Goal: Task Accomplishment & Management: Use online tool/utility

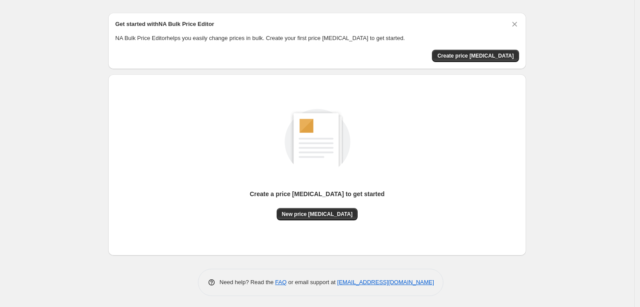
scroll to position [22, 0]
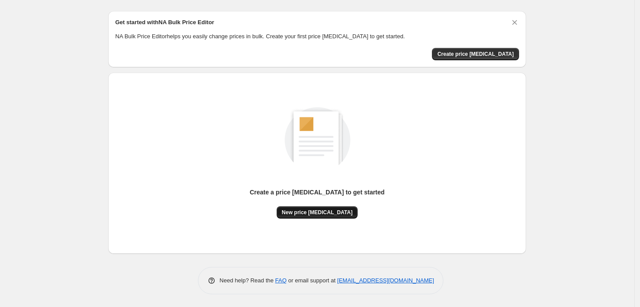
click at [327, 213] on span "New price [MEDICAL_DATA]" at bounding box center [317, 212] width 71 height 7
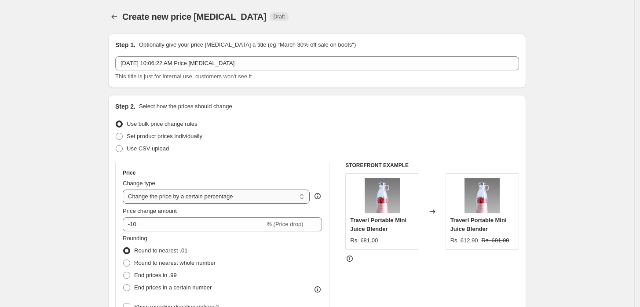
click at [267, 192] on select "Change the price to a certain amount Change the price by a certain amount Chang…" at bounding box center [216, 197] width 187 height 14
select select "no_change"
click at [125, 190] on select "Change the price to a certain amount Change the price by a certain amount Chang…" at bounding box center [216, 197] width 187 height 14
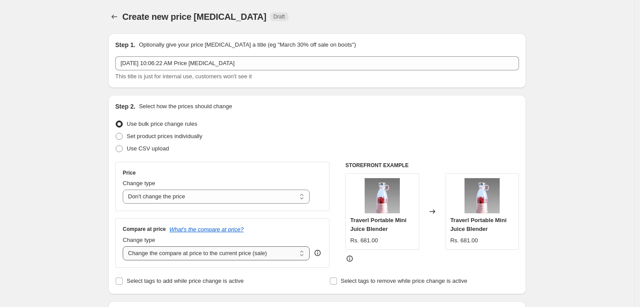
click at [270, 255] on select "Change the compare at price to the current price (sale) Change the compare at p…" at bounding box center [216, 253] width 187 height 14
click at [125, 247] on select "Change the compare at price to the current price (sale) Change the compare at p…" at bounding box center [216, 253] width 187 height 14
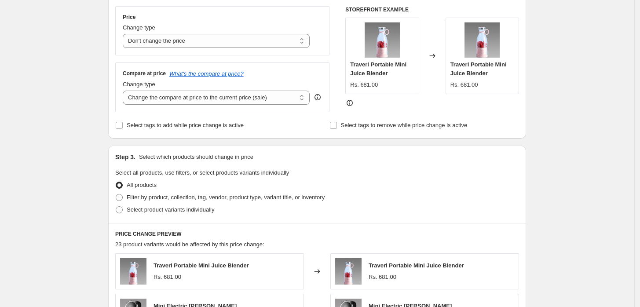
scroll to position [157, 0]
click at [119, 126] on input "Select tags to add while price change is active" at bounding box center [119, 124] width 7 height 7
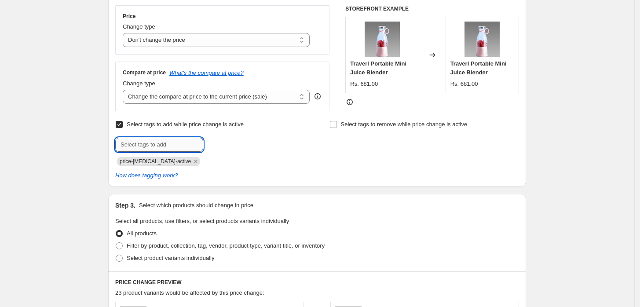
click at [141, 143] on input "text" at bounding box center [159, 145] width 88 height 14
click at [123, 130] on label "Select tags to add while price change is active" at bounding box center [179, 124] width 128 height 12
click at [123, 128] on input "Select tags to add while price change is active" at bounding box center [119, 124] width 7 height 7
checkbox input "false"
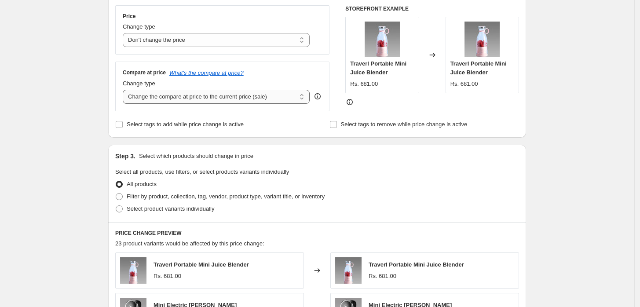
click at [206, 96] on select "Change the compare at price to the current price (sale) Change the compare at p…" at bounding box center [216, 97] width 187 height 14
select select "percentage"
click at [125, 90] on select "Change the compare at price to the current price (sale) Change the compare at p…" at bounding box center [216, 97] width 187 height 14
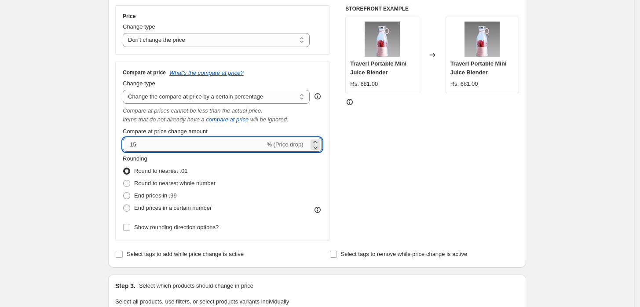
click at [208, 148] on input "-15" at bounding box center [194, 145] width 142 height 14
click at [244, 146] on input "-15" at bounding box center [194, 145] width 142 height 14
type input "-1"
type input "45"
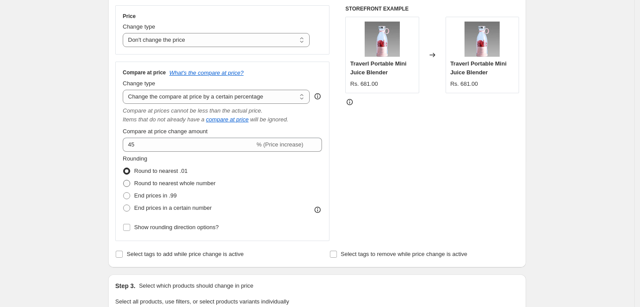
click at [135, 183] on label "Round to nearest whole number" at bounding box center [169, 183] width 93 height 12
click at [124, 180] on input "Round to nearest whole number" at bounding box center [123, 180] width 0 height 0
radio input "true"
click at [132, 191] on label "End prices in .99" at bounding box center [150, 196] width 54 height 12
click at [124, 192] on input "End prices in .99" at bounding box center [123, 192] width 0 height 0
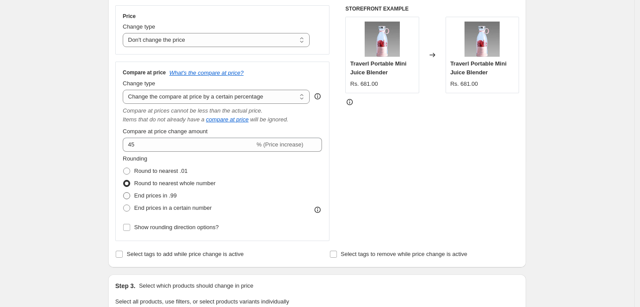
radio input "true"
click at [130, 205] on span at bounding box center [126, 208] width 7 height 7
click at [124, 205] on input "End prices in a certain number" at bounding box center [123, 205] width 0 height 0
radio input "true"
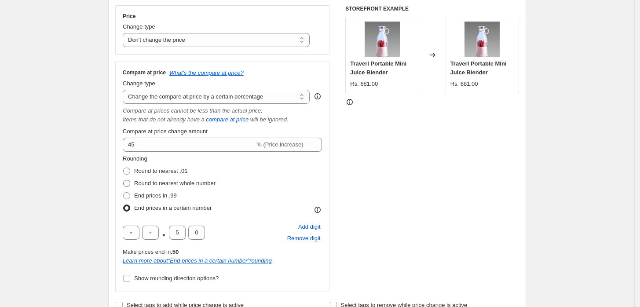
click at [126, 187] on span at bounding box center [127, 183] width 8 height 8
click at [124, 180] on input "Round to nearest whole number" at bounding box center [123, 180] width 0 height 0
radio input "true"
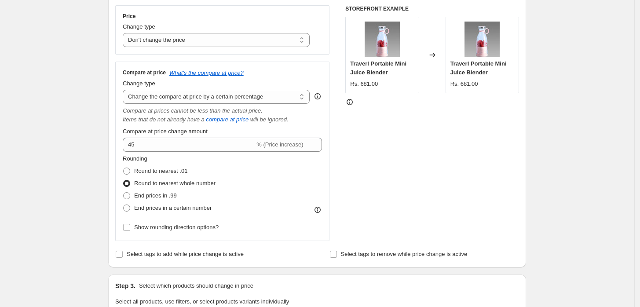
click at [124, 179] on div "Compare at price What's the compare at price? Change type Change the compare at…" at bounding box center [222, 151] width 214 height 179
click at [129, 166] on label "Round to nearest .01" at bounding box center [155, 171] width 65 height 12
click at [124, 168] on input "Round to nearest .01" at bounding box center [123, 168] width 0 height 0
radio input "true"
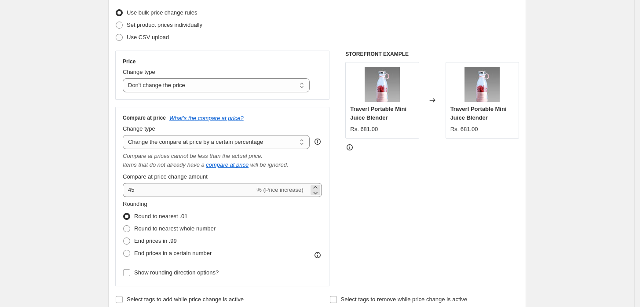
scroll to position [111, 0]
click at [252, 144] on select "Change the compare at price to the current price (sale) Change the compare at p…" at bounding box center [216, 142] width 187 height 14
click at [125, 135] on select "Change the compare at price to the current price (sale) Change the compare at p…" at bounding box center [216, 142] width 187 height 14
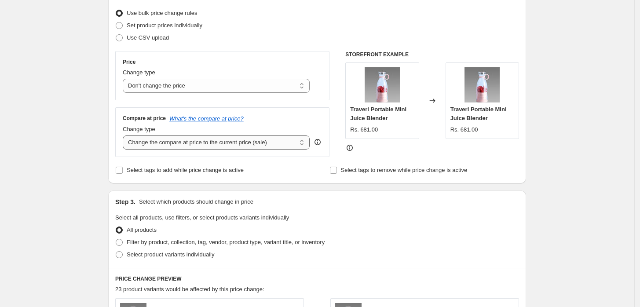
click at [241, 141] on select "Change the compare at price to the current price (sale) Change the compare at p…" at bounding box center [216, 142] width 187 height 14
select select "to"
click at [125, 135] on select "Change the compare at price to the current price (sale) Change the compare at p…" at bounding box center [216, 142] width 187 height 14
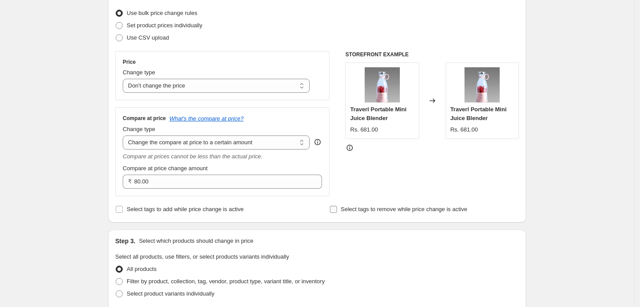
click at [333, 209] on input "Select tags to remove while price change is active" at bounding box center [333, 209] width 7 height 7
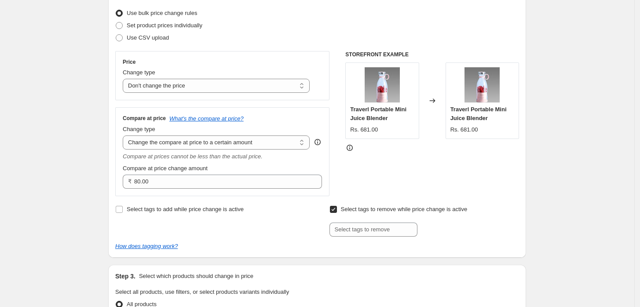
click at [333, 207] on input "Select tags to remove while price change is active" at bounding box center [333, 209] width 7 height 7
checkbox input "false"
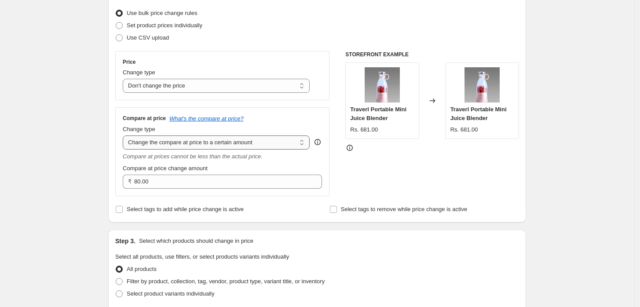
click at [264, 143] on select "Change the compare at price to the current price (sale) Change the compare at p…" at bounding box center [216, 142] width 187 height 14
select select "percentage"
click at [125, 135] on select "Change the compare at price to the current price (sale) Change the compare at p…" at bounding box center [216, 142] width 187 height 14
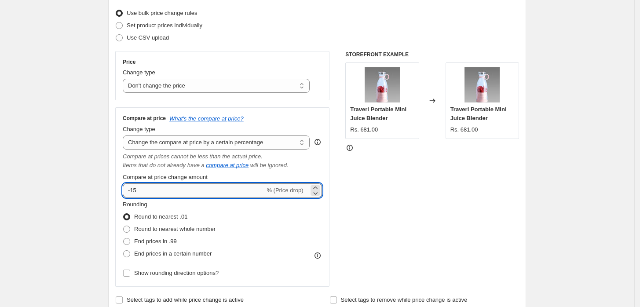
click at [238, 194] on input "-15" at bounding box center [194, 190] width 142 height 14
type input "-1"
type input "30"
click at [275, 77] on div "Change type Change the price to a certain amount Change the price by a certain …" at bounding box center [216, 80] width 187 height 25
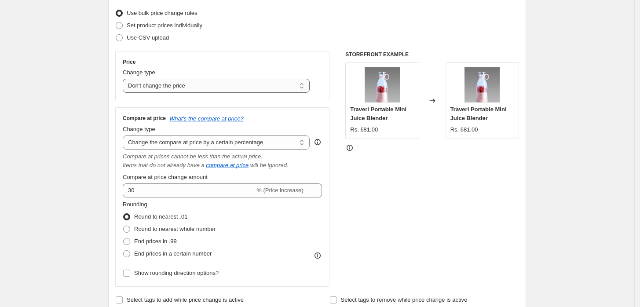
click at [273, 85] on select "Change the price to a certain amount Change the price by a certain amount Chang…" at bounding box center [216, 86] width 187 height 14
click at [125, 79] on select "Change the price to a certain amount Change the price by a certain amount Chang…" at bounding box center [216, 86] width 187 height 14
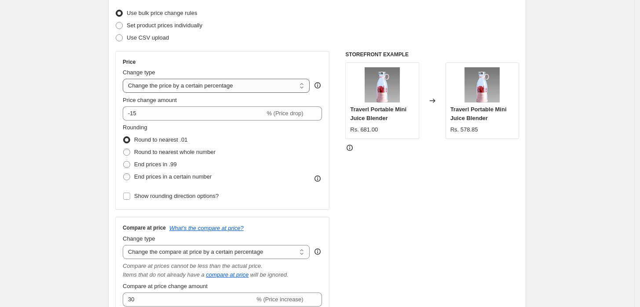
click at [254, 85] on select "Change the price to a certain amount Change the price by a certain amount Chang…" at bounding box center [216, 86] width 187 height 14
select select "by"
click at [125, 79] on select "Change the price to a certain amount Change the price by a certain amount Chang…" at bounding box center [216, 86] width 187 height 14
type input "-10.00"
click at [250, 91] on select "Change the price to a certain amount Change the price by a certain amount Chang…" at bounding box center [216, 86] width 187 height 14
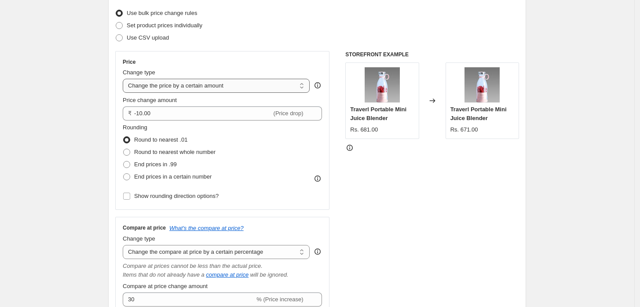
click at [255, 87] on select "Change the price to a certain amount Change the price by a certain amount Chang…" at bounding box center [216, 86] width 187 height 14
select select "no_change"
click at [125, 79] on select "Change the price to a certain amount Change the price by a certain amount Chang…" at bounding box center [216, 86] width 187 height 14
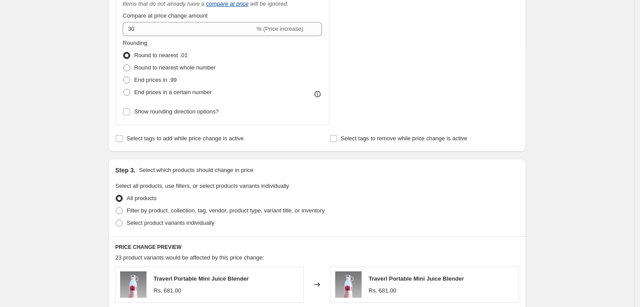
scroll to position [311, 0]
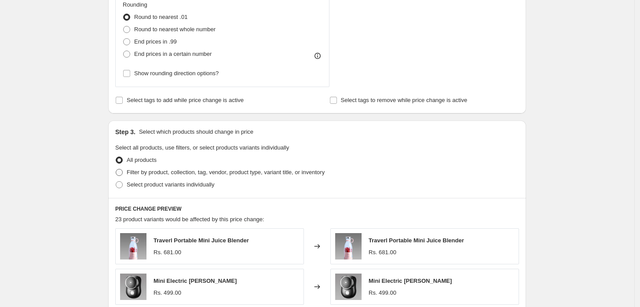
click at [215, 169] on span "Filter by product, collection, tag, vendor, product type, variant title, or inv…" at bounding box center [226, 172] width 198 height 7
click at [116, 169] on input "Filter by product, collection, tag, vendor, product type, variant title, or inv…" at bounding box center [116, 169] width 0 height 0
radio input "true"
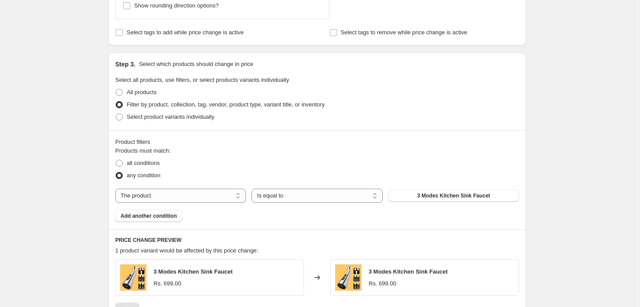
scroll to position [373, 0]
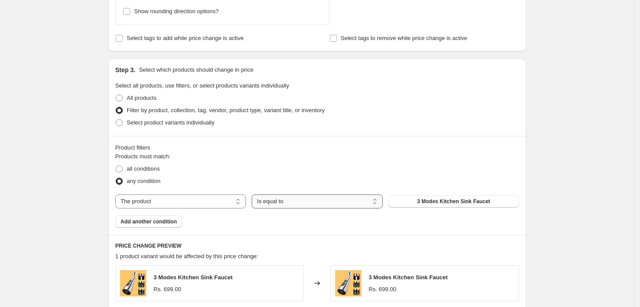
click at [283, 198] on select "Is equal to Is not equal to" at bounding box center [317, 201] width 131 height 14
click at [297, 198] on select "Is equal to Is not equal to" at bounding box center [317, 201] width 131 height 14
select select "equal"
click at [225, 198] on select "The product The product's collection The product's vendor The product's status …" at bounding box center [180, 201] width 131 height 14
click at [235, 160] on fieldset "Products must match: all conditions any condition" at bounding box center [317, 169] width 404 height 35
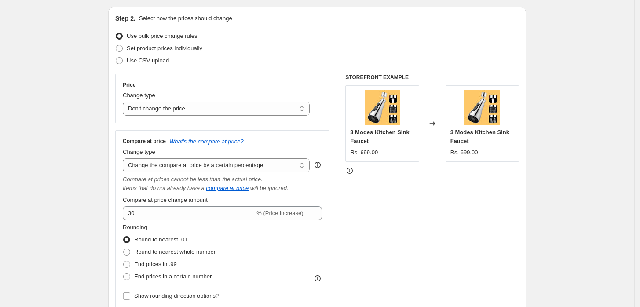
scroll to position [88, 0]
click at [128, 45] on label "Set product prices individually" at bounding box center [158, 48] width 87 height 12
click at [116, 45] on input "Set product prices individually" at bounding box center [116, 45] width 0 height 0
radio input "true"
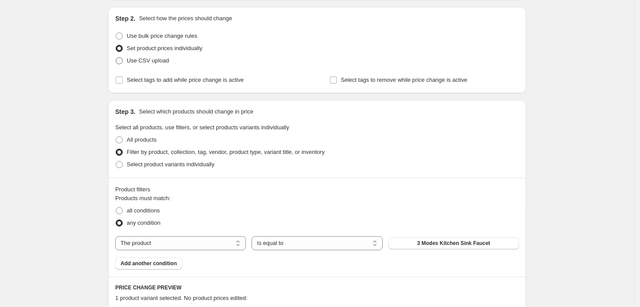
click at [123, 61] on span at bounding box center [119, 60] width 7 height 7
click at [116, 58] on input "Use CSV upload" at bounding box center [116, 57] width 0 height 0
radio input "true"
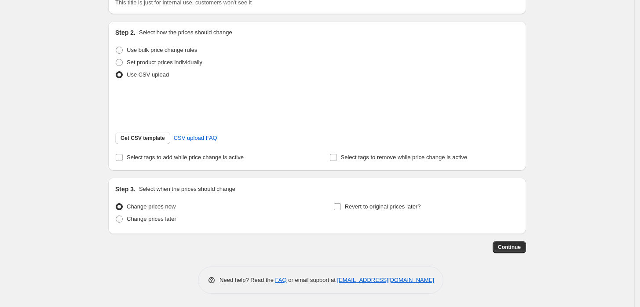
scroll to position [85, 0]
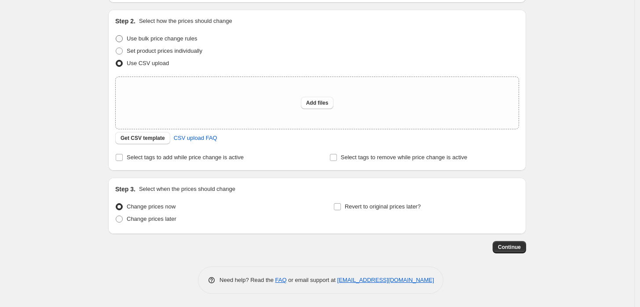
click at [120, 33] on label "Use bulk price change rules" at bounding box center [156, 39] width 82 height 12
click at [116, 35] on input "Use bulk price change rules" at bounding box center [116, 35] width 0 height 0
radio input "true"
select select "no_change"
select select "percentage"
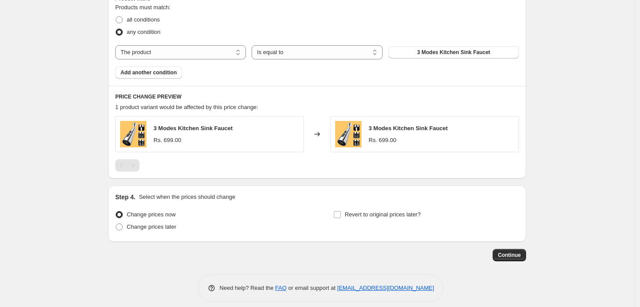
scroll to position [530, 0]
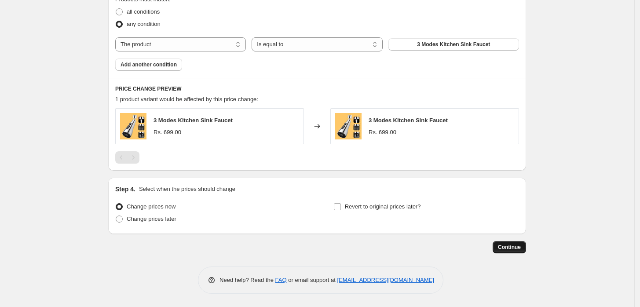
click at [501, 245] on span "Continue" at bounding box center [509, 247] width 23 height 7
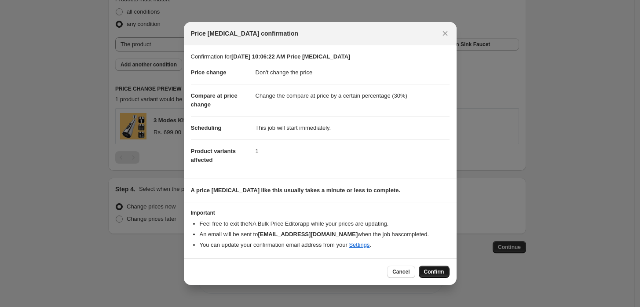
click at [443, 266] on button "Confirm" at bounding box center [434, 272] width 31 height 12
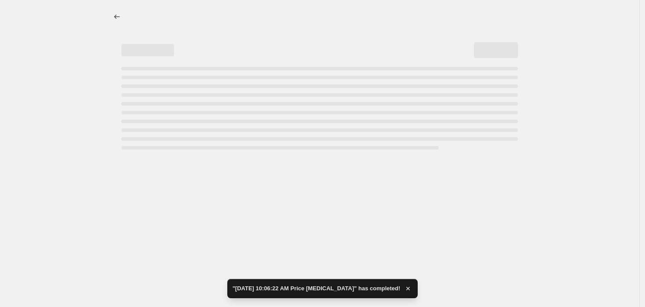
select select "no_change"
select select "percentage"
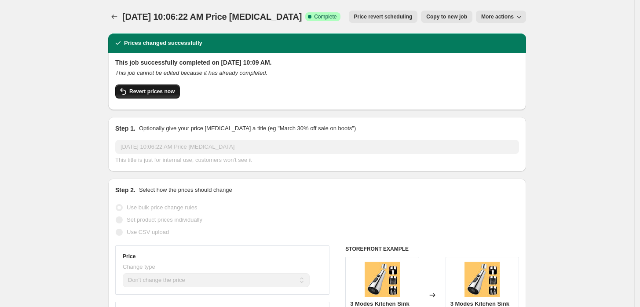
click at [171, 90] on span "Revert prices now" at bounding box center [151, 91] width 45 height 7
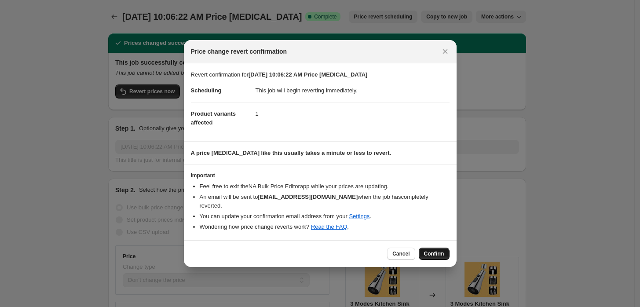
click at [435, 252] on span "Confirm" at bounding box center [434, 253] width 20 height 7
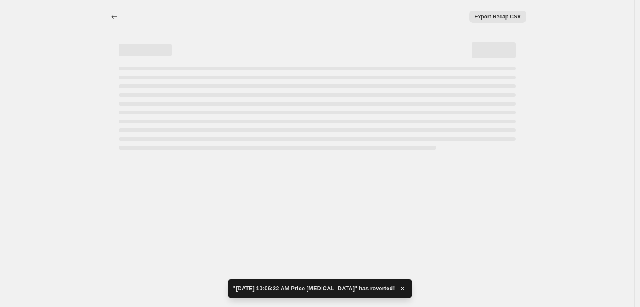
select select "no_change"
select select "percentage"
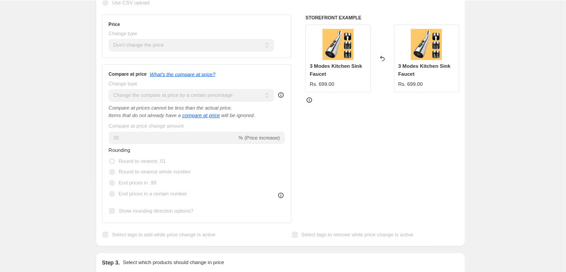
scroll to position [204, 0]
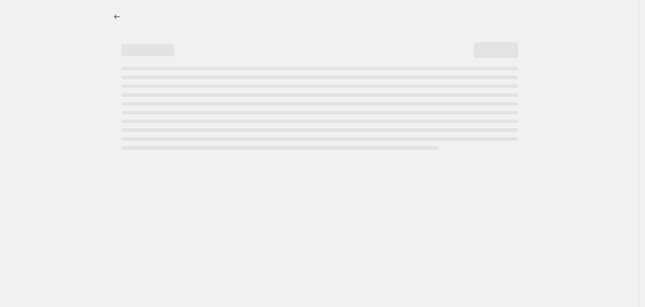
select select "no_change"
select select "percentage"
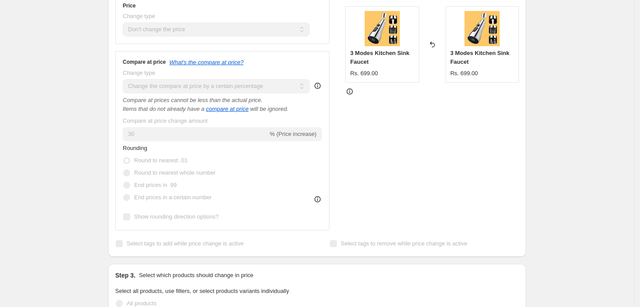
scroll to position [225, 0]
